Goal: Transaction & Acquisition: Book appointment/travel/reservation

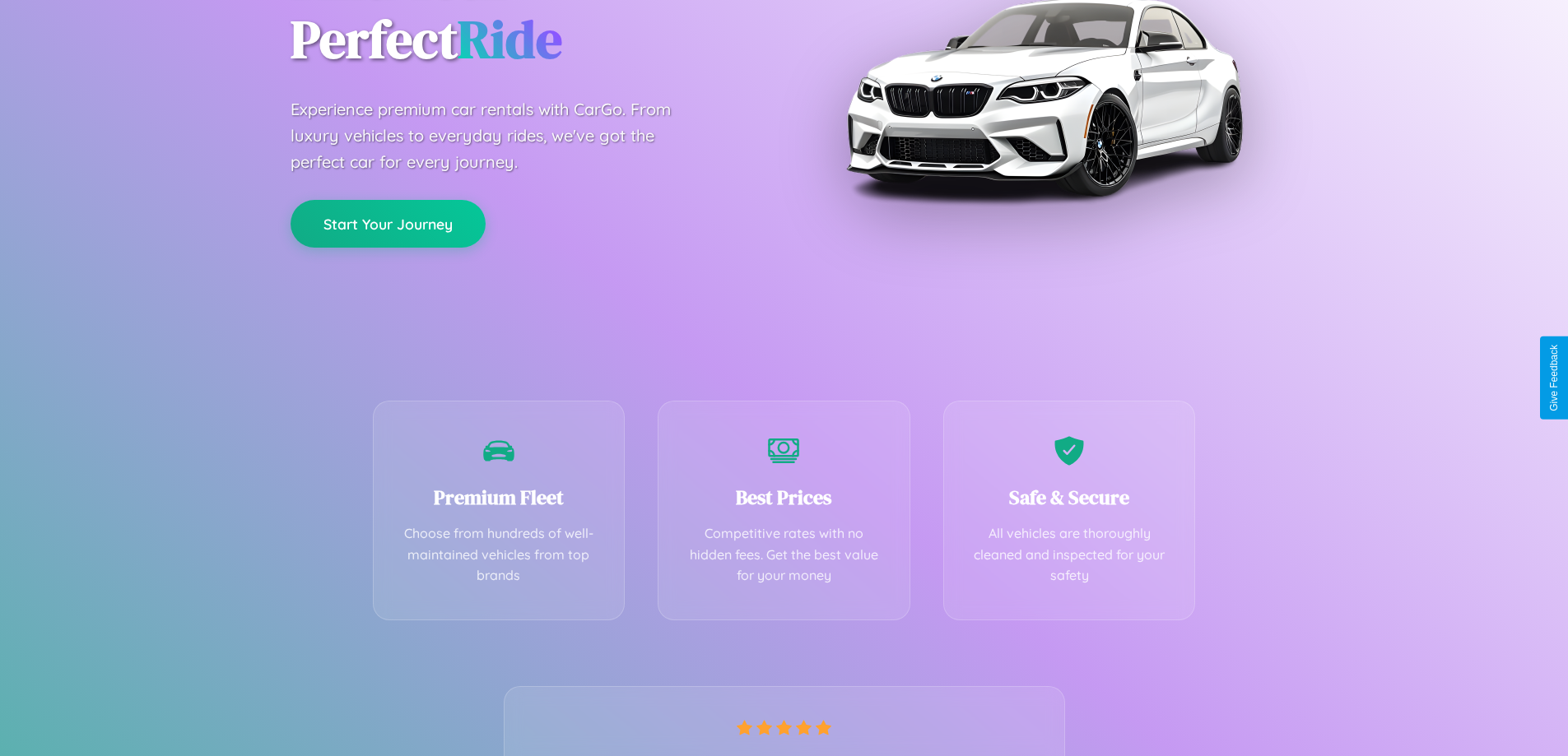
scroll to position [325, 0]
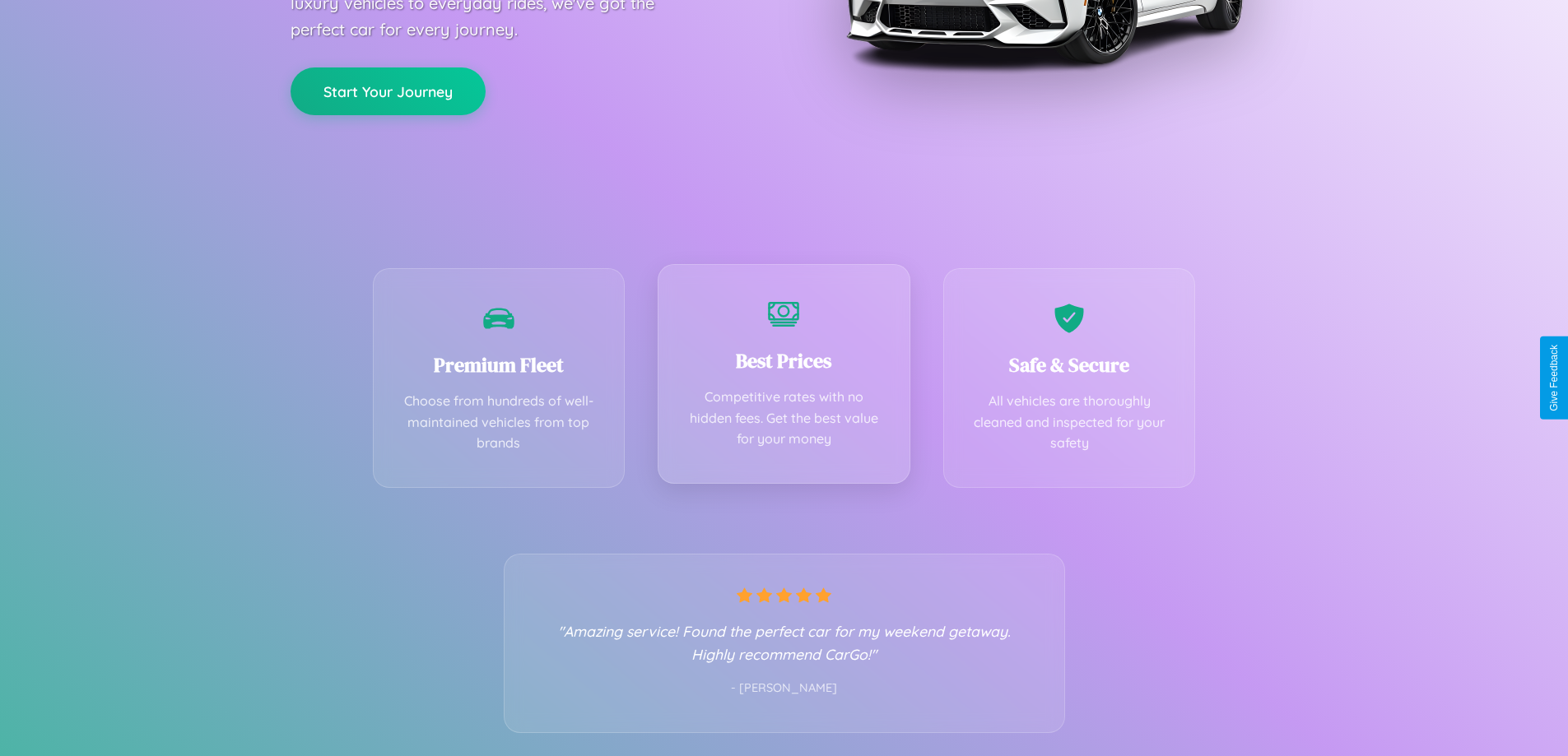
click at [784, 378] on div "Best Prices Competitive rates with no hidden fees. Get the best value for your …" at bounding box center [784, 373] width 253 height 220
click at [387, 90] on button "Start Your Journey" at bounding box center [388, 90] width 195 height 48
click at [387, 89] on button "Start Your Journey" at bounding box center [388, 90] width 195 height 48
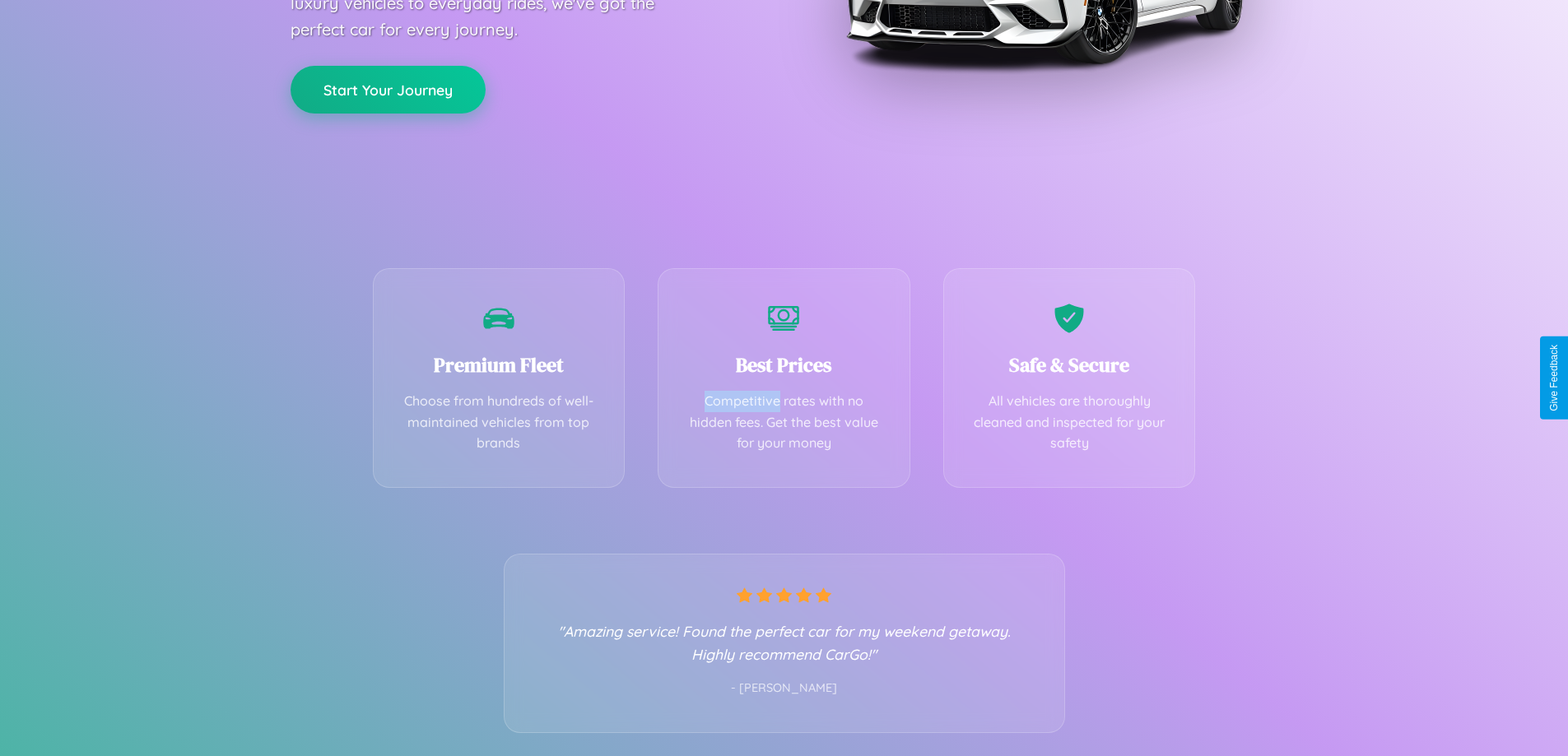
click at [387, 89] on button "Start Your Journey" at bounding box center [388, 90] width 195 height 48
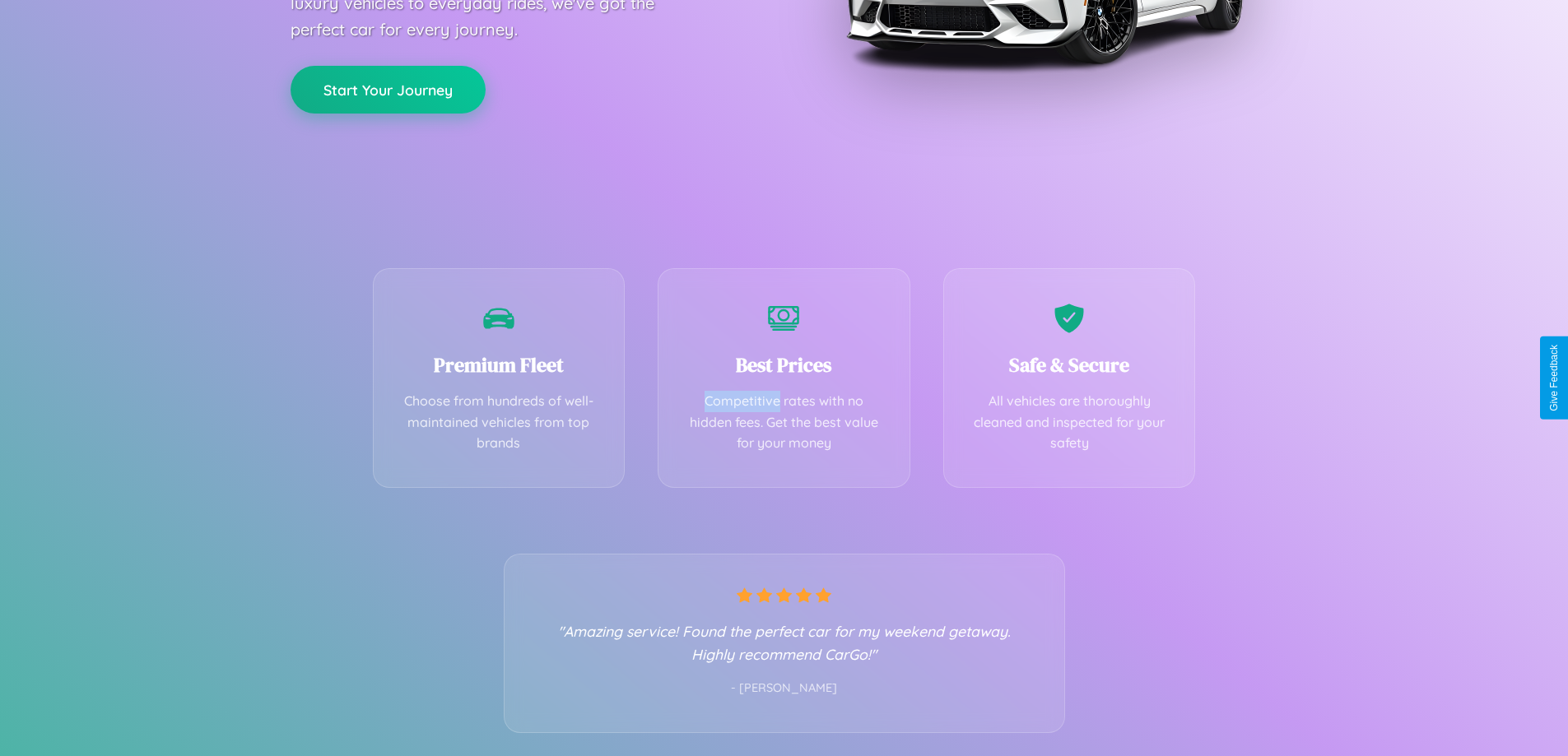
click at [387, 89] on button "Start Your Journey" at bounding box center [388, 90] width 195 height 48
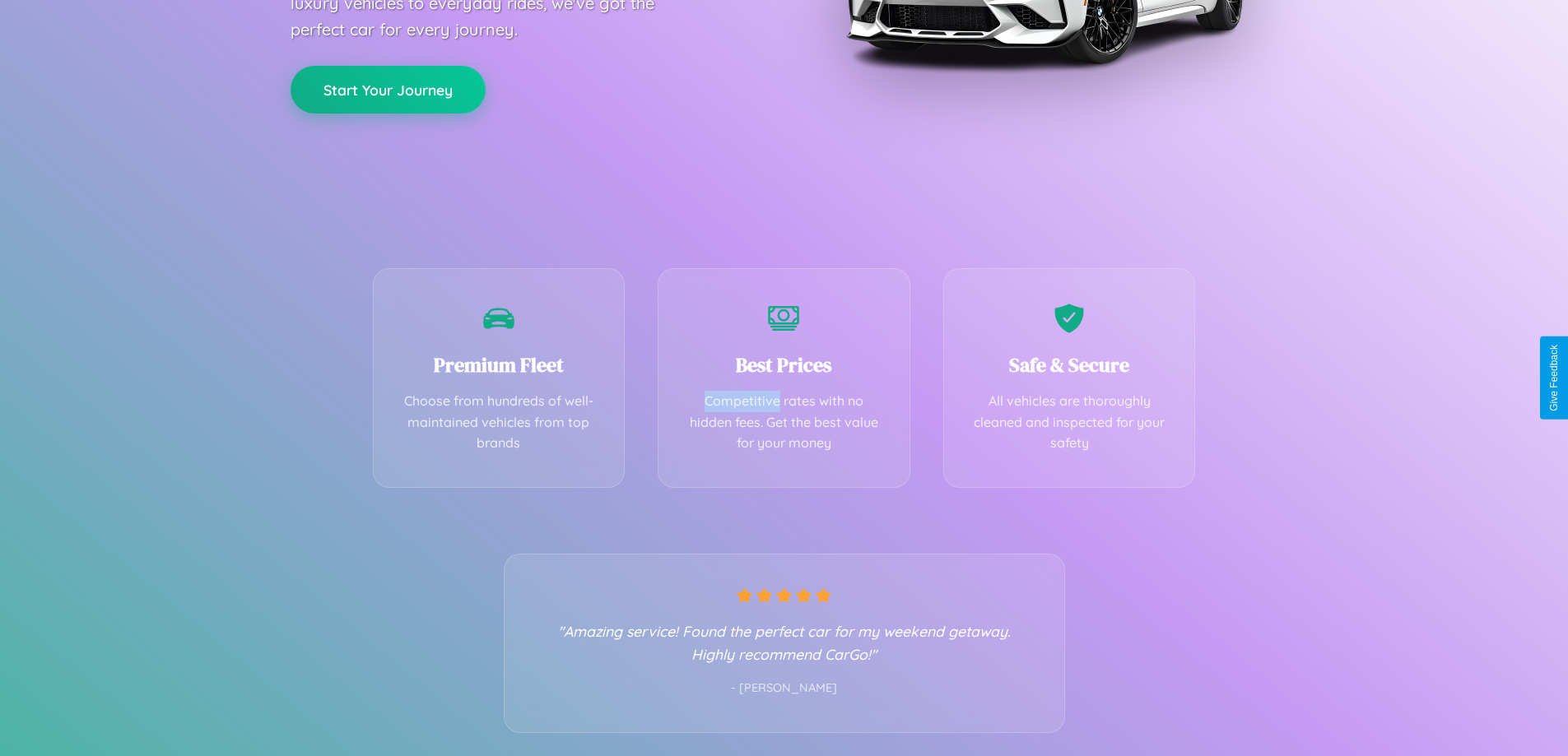
click at [387, 89] on button "Start Your Journey" at bounding box center [388, 90] width 195 height 48
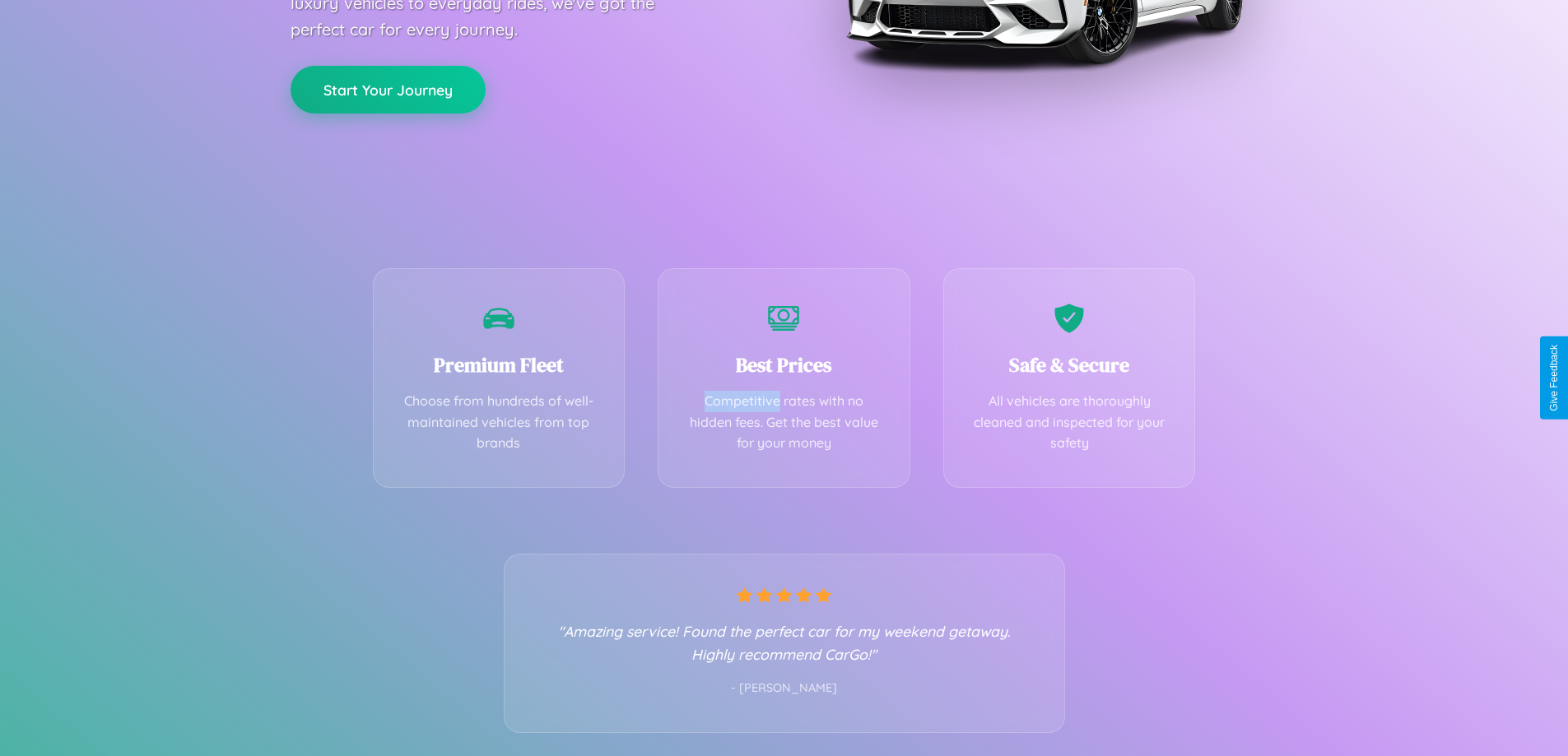
click at [387, 89] on button "Start Your Journey" at bounding box center [388, 90] width 195 height 48
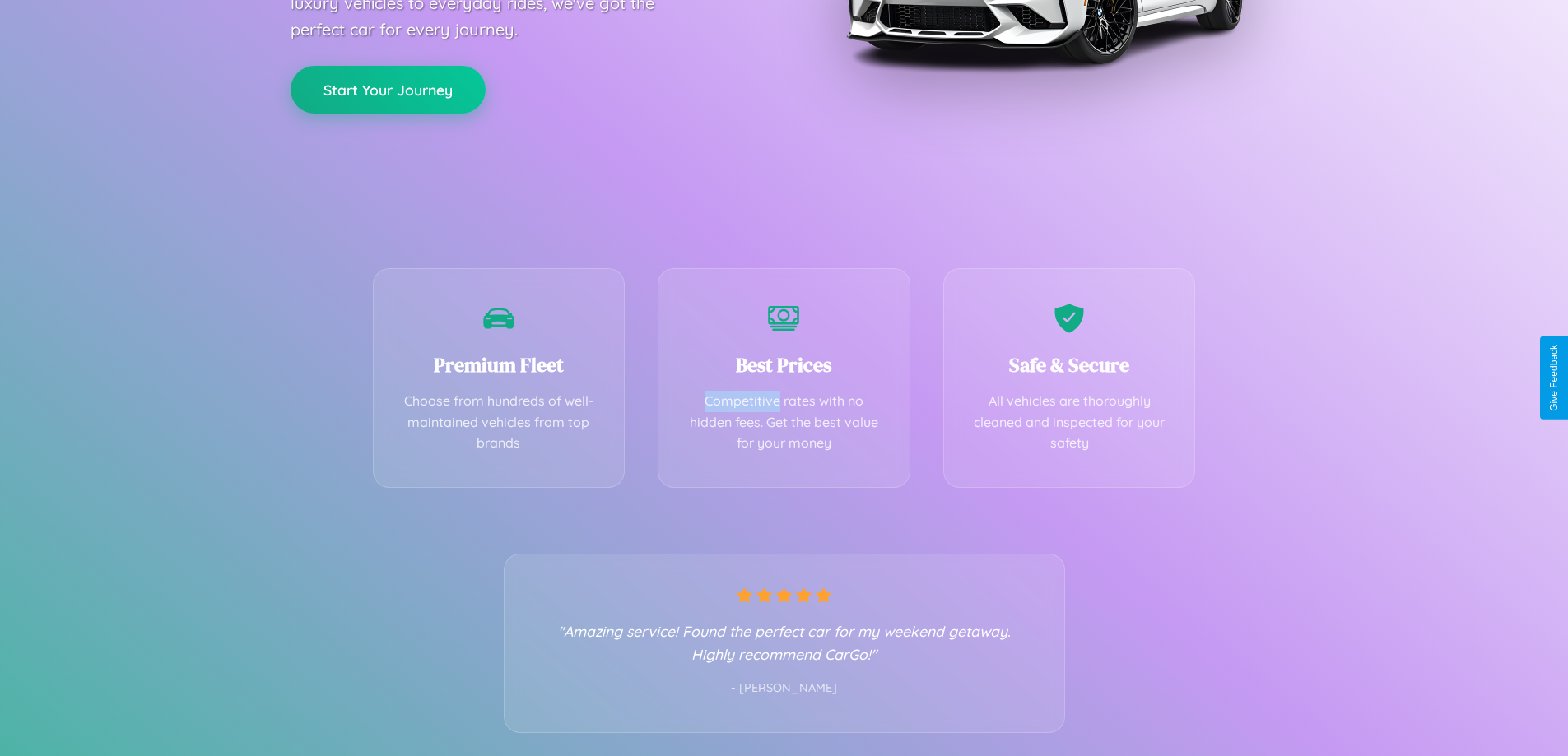
click at [387, 89] on button "Start Your Journey" at bounding box center [388, 90] width 195 height 48
